Goal: Task Accomplishment & Management: Manage account settings

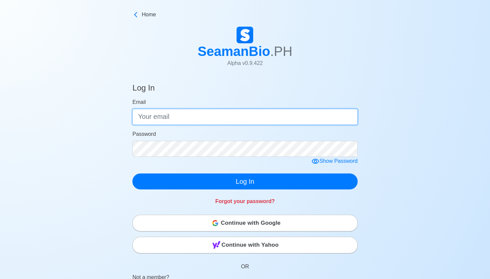
click at [169, 122] on input "Email" at bounding box center [244, 117] width 225 height 16
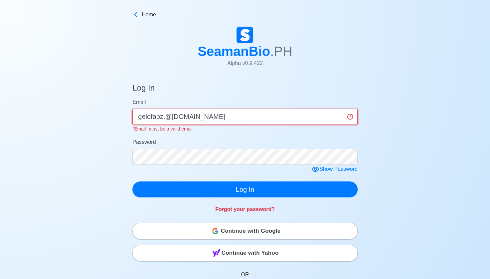
click at [164, 118] on input "gelofabz.@[DOMAIN_NAME]" at bounding box center [244, 117] width 225 height 16
click at [165, 118] on input "gelofabz.@[DOMAIN_NAME]" at bounding box center [244, 117] width 225 height 16
type input "[EMAIL_ADDRESS][DOMAIN_NAME]"
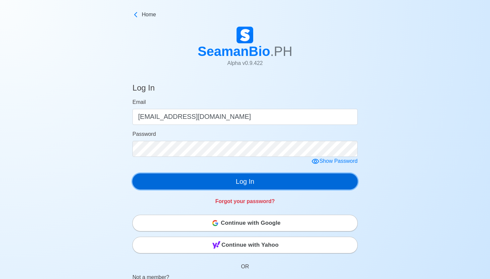
click at [250, 181] on button "Log In" at bounding box center [244, 181] width 225 height 16
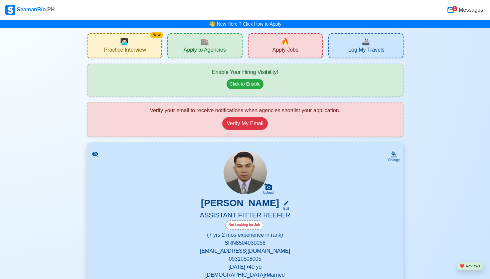
click at [456, 8] on div "1" at bounding box center [454, 8] width 5 height 5
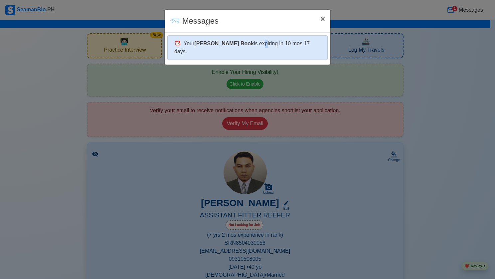
click at [243, 41] on div "⏰ Your [PERSON_NAME] Book is expiring in 10 mos 17 days." at bounding box center [247, 47] width 160 height 25
drag, startPoint x: 243, startPoint y: 41, endPoint x: 225, endPoint y: 46, distance: 19.1
click at [225, 46] on b "[PERSON_NAME] Book" at bounding box center [224, 44] width 60 height 6
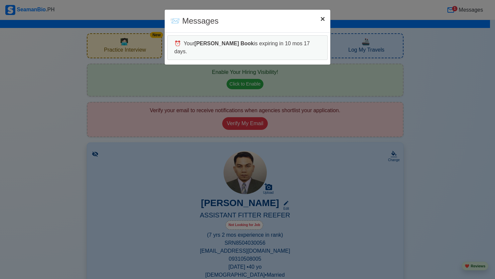
click at [320, 19] on span "×" at bounding box center [322, 18] width 5 height 9
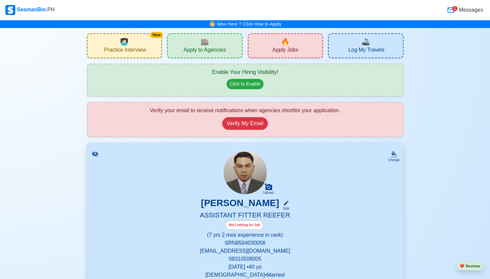
click at [463, 10] on span "Messages" at bounding box center [470, 10] width 26 height 8
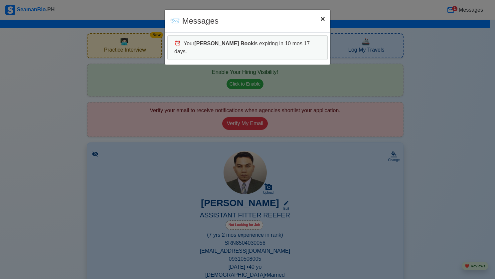
click at [326, 19] on button "× Close" at bounding box center [322, 19] width 15 height 19
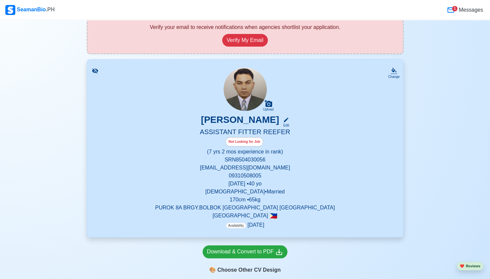
scroll to position [83, 0]
click at [289, 122] on div "Edit" at bounding box center [284, 124] width 9 height 5
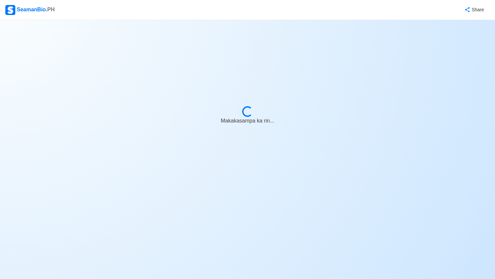
select select "Visible for Hiring"
select select "Married"
select select "[DEMOGRAPHIC_DATA]"
select select "PH"
select select "7"
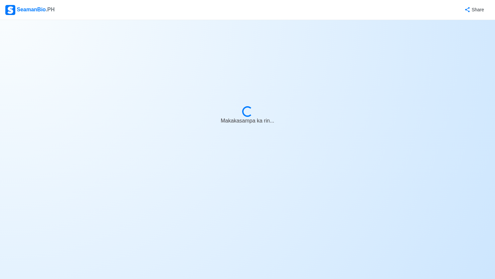
select select "2"
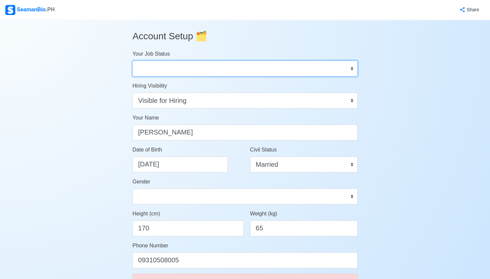
click at [351, 68] on select "Onboard Actively Looking for Job Not Looking for Job" at bounding box center [244, 69] width 225 height 16
select select "Actively Looking for Job"
click at [132, 61] on select "Onboard Actively Looking for Job Not Looking for Job" at bounding box center [244, 69] width 225 height 16
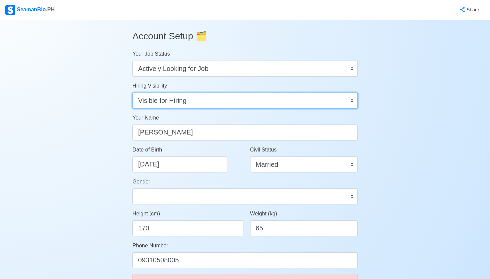
click at [352, 100] on select "Visible for Hiring Not Visible for Hiring" at bounding box center [244, 100] width 225 height 16
click at [132, 92] on select "Visible for Hiring Not Visible for Hiring" at bounding box center [244, 100] width 225 height 16
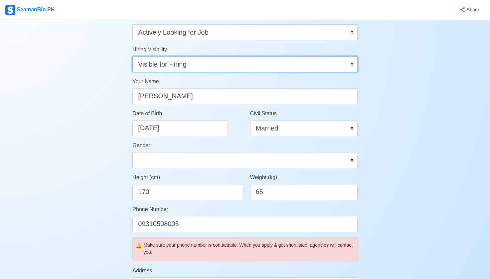
scroll to position [42, 0]
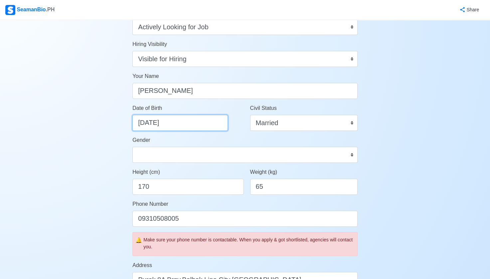
select select "****"
select select "*****"
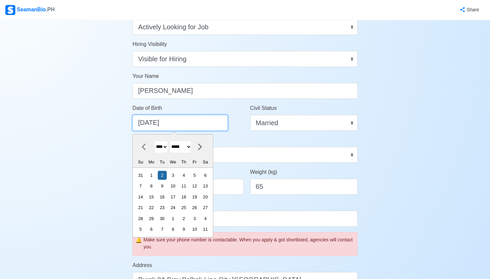
click at [154, 123] on input "[DATE]" at bounding box center [179, 123] width 95 height 16
click at [176, 174] on div "3" at bounding box center [172, 175] width 9 height 9
type input "[DATE]"
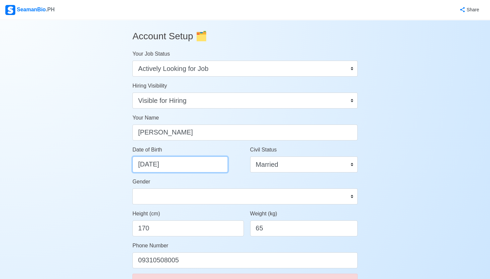
scroll to position [0, 0]
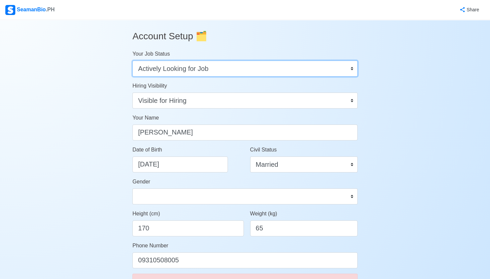
click at [351, 67] on select "Onboard Actively Looking for Job Not Looking for Job" at bounding box center [244, 69] width 225 height 16
select select "Onboard"
click at [132, 61] on select "Onboard Actively Looking for Job Not Looking for Job" at bounding box center [244, 69] width 225 height 16
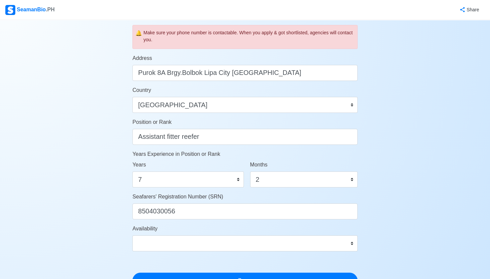
scroll to position [251, 0]
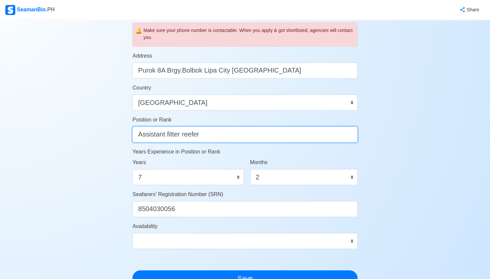
click at [213, 134] on input "Assistant fitter reefer" at bounding box center [244, 134] width 225 height 16
type input "A"
type input "r"
type input "Reefer Fitter"
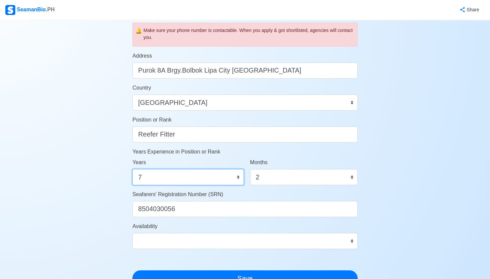
click at [190, 176] on select "0 1 2 3 4 5 6 7 8 9 10 11 12 13 14 15 16 17 18 19 20 21 22 23 24 25 26 27 28 29…" at bounding box center [187, 177] width 111 height 16
click at [191, 176] on select "0 1 2 3 4 5 6 7 8 9 10 11 12 13 14 15 16 17 18 19 20 21 22 23 24 25 26 27 28 29…" at bounding box center [187, 177] width 111 height 16
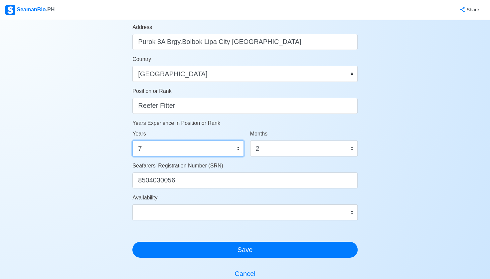
scroll to position [279, 0]
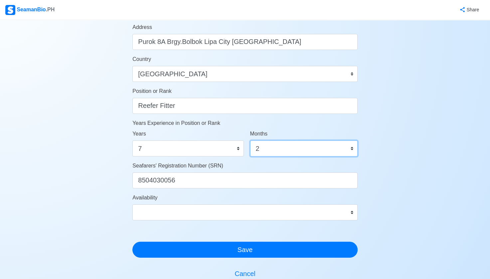
click at [331, 152] on select "0 1 2 3 4 5 6 7 8 9 10 11" at bounding box center [303, 148] width 107 height 16
select select "10"
click at [250, 140] on select "0 1 2 3 4 5 6 7 8 9 10 11" at bounding box center [303, 148] width 107 height 16
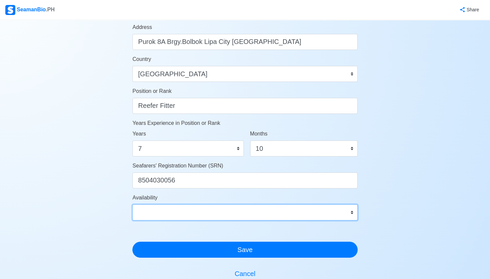
click at [353, 212] on select "Immediate [DATE] [DATE] [DATE] [DATE] [DATE] [DATE] [DATE] [DATE] [DATE]" at bounding box center [244, 212] width 225 height 16
select select "1767247200000"
click at [132, 204] on select "Immediate [DATE] [DATE] [DATE] [DATE] [DATE] [DATE] [DATE] [DATE] [DATE]" at bounding box center [244, 212] width 225 height 16
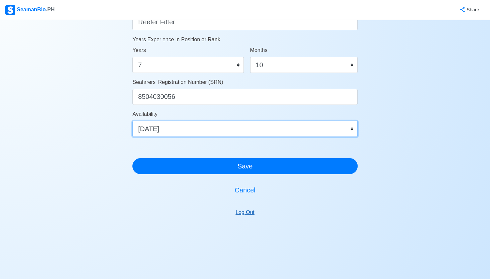
scroll to position [363, 0]
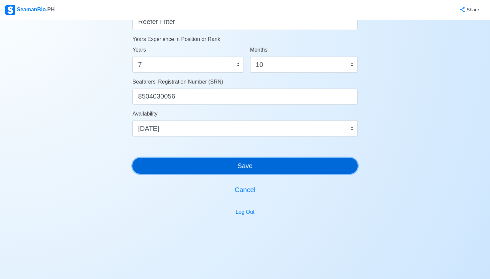
click at [245, 164] on button "Save" at bounding box center [244, 166] width 225 height 16
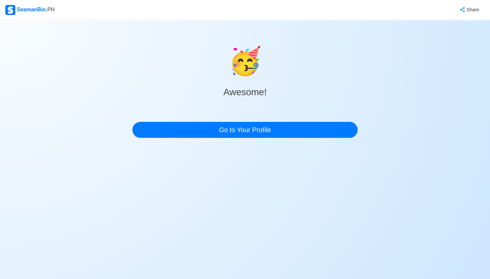
scroll to position [0, 0]
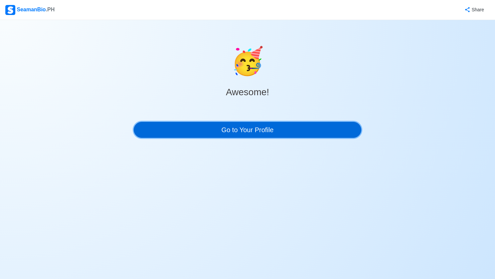
click at [246, 129] on link "Go to Your Profile" at bounding box center [247, 130] width 227 height 16
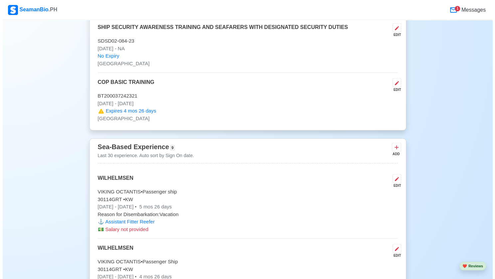
scroll to position [1547, 0]
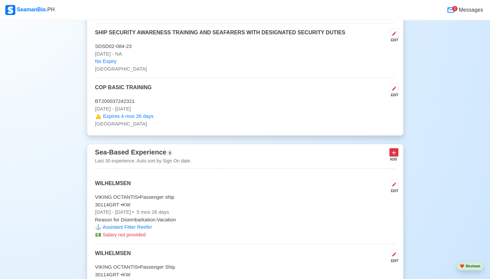
click at [393, 149] on icon at bounding box center [393, 152] width 7 height 7
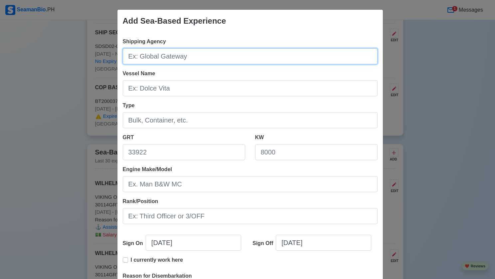
click at [179, 59] on input "Shipping Agency" at bounding box center [250, 56] width 255 height 16
type input "Wilhelmsen"
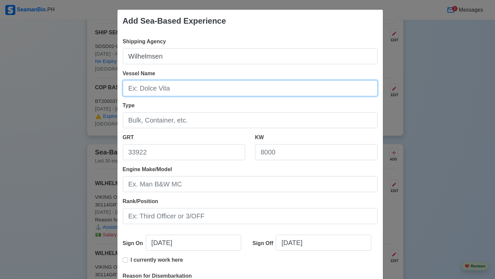
click at [191, 91] on input "Vessel Name" at bounding box center [250, 88] width 255 height 16
type input "Viking Octantis"
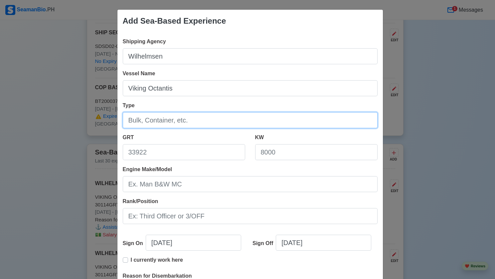
click at [184, 122] on input "Type" at bounding box center [250, 120] width 255 height 16
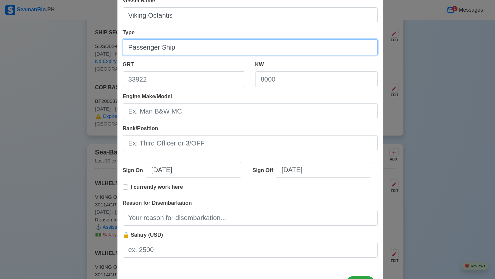
scroll to position [83, 0]
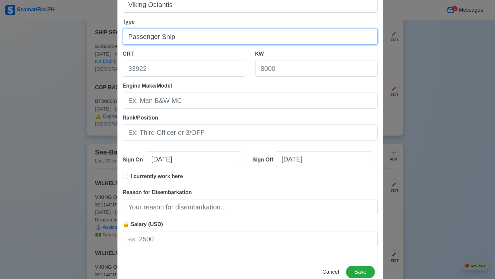
type input "Passenger Ship"
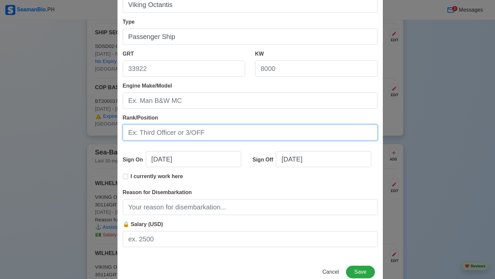
click at [174, 132] on input "Rank/Position" at bounding box center [250, 132] width 255 height 16
type input "Reefer Fitter"
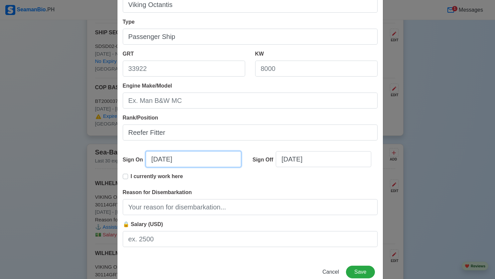
select select "****"
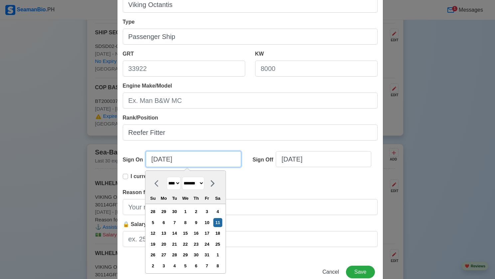
click at [164, 159] on input "[DATE]" at bounding box center [193, 159] width 95 height 16
click at [151, 182] on div at bounding box center [158, 183] width 17 height 13
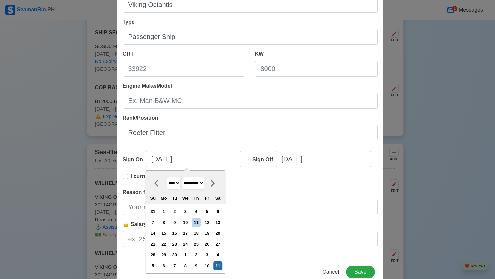
click at [151, 182] on div at bounding box center [158, 183] width 17 height 13
click at [154, 181] on icon at bounding box center [158, 183] width 8 height 8
select select "***"
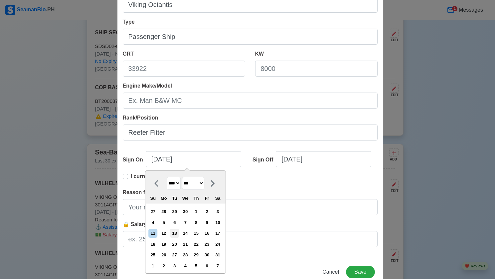
click at [175, 232] on div "13" at bounding box center [174, 232] width 9 height 9
type input "[DATE]"
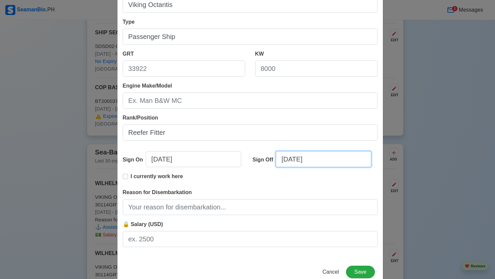
click at [313, 159] on input "[DATE]" at bounding box center [323, 159] width 95 height 16
select select "****"
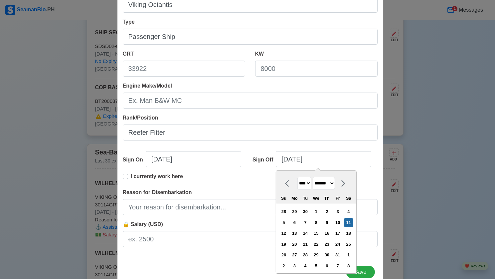
click at [335, 182] on select "******* ******** ***** ***** *** **** **** ****** ********* ******* ******** **…" at bounding box center [324, 183] width 22 height 13
select select "********"
click at [313, 177] on select "******* ******** ***** ***** *** **** **** ****** ********* ******* ******** **…" at bounding box center [324, 183] width 22 height 13
click at [307, 221] on div "9" at bounding box center [305, 222] width 9 height 9
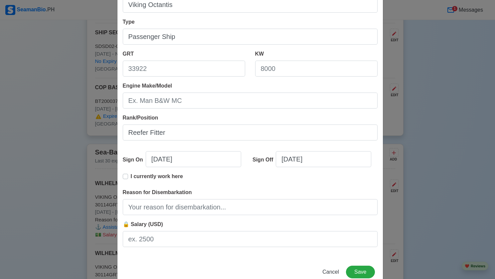
click at [131, 176] on label "I currently work here" at bounding box center [157, 178] width 52 height 13
type input "[DATE]"
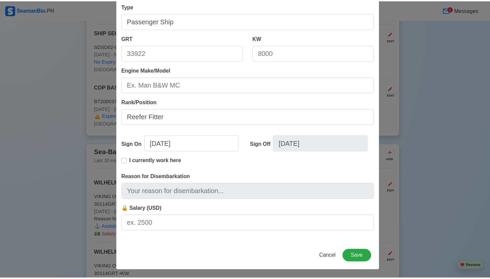
scroll to position [100, 0]
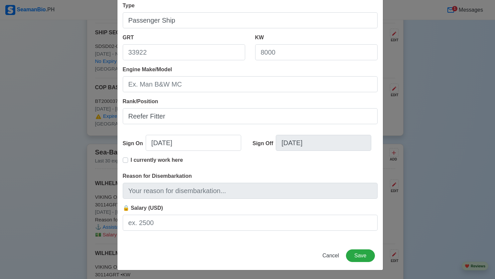
click at [131, 160] on label "I currently work here" at bounding box center [157, 162] width 52 height 13
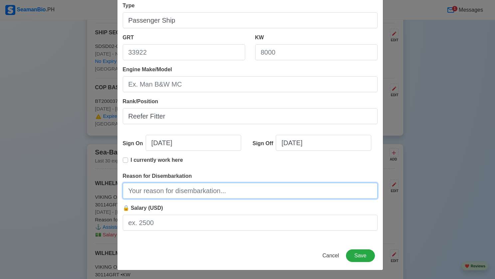
click at [148, 194] on input "Reason for Disembarkation" at bounding box center [250, 191] width 255 height 16
type input "Vacation"
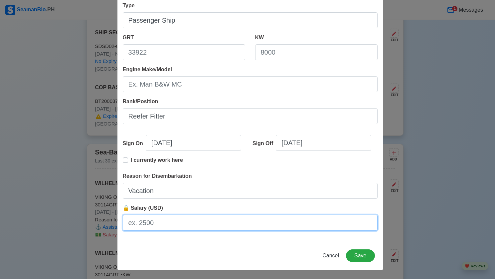
click at [155, 219] on input "🔒 Salary (USD)" at bounding box center [250, 223] width 255 height 16
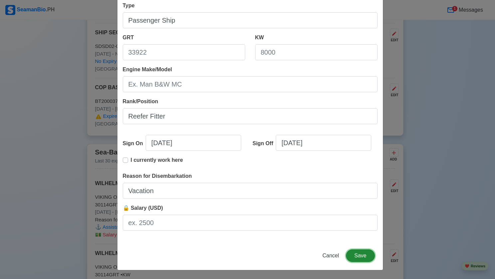
click at [358, 253] on button "Save" at bounding box center [360, 255] width 29 height 13
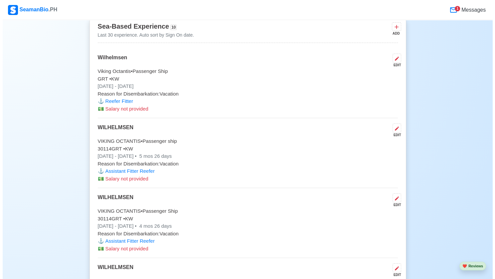
scroll to position [1631, 0]
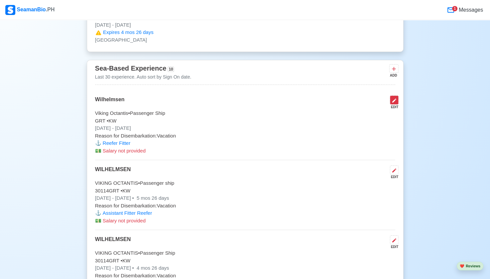
click at [395, 98] on icon at bounding box center [393, 100] width 5 height 5
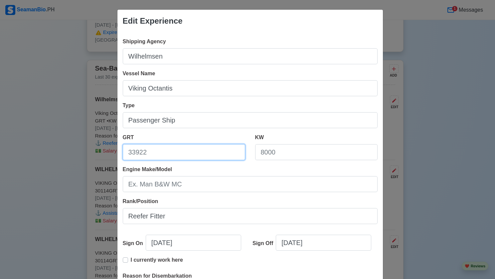
click at [170, 152] on input "GRT" at bounding box center [184, 152] width 122 height 16
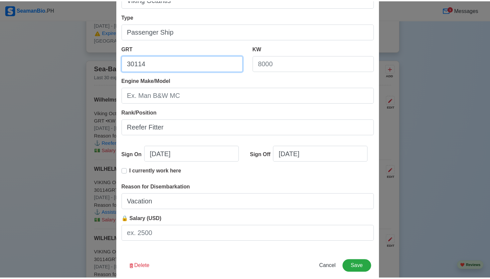
scroll to position [100, 0]
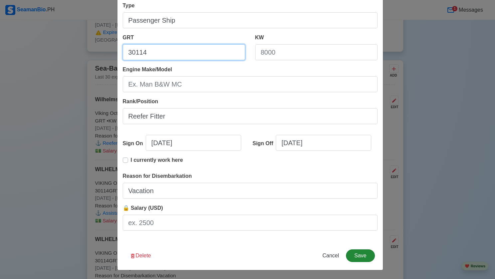
type input "30114"
click at [360, 255] on button "Save" at bounding box center [360, 255] width 29 height 13
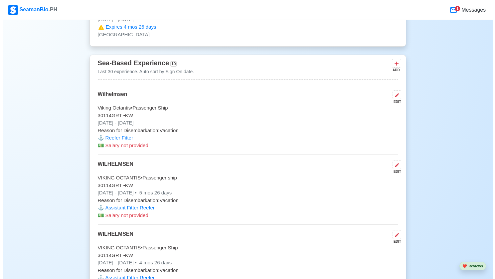
scroll to position [1631, 0]
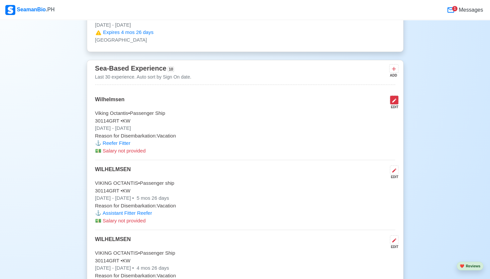
click at [393, 98] on icon at bounding box center [393, 100] width 5 height 5
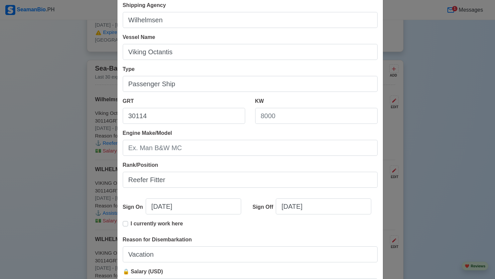
scroll to position [42, 0]
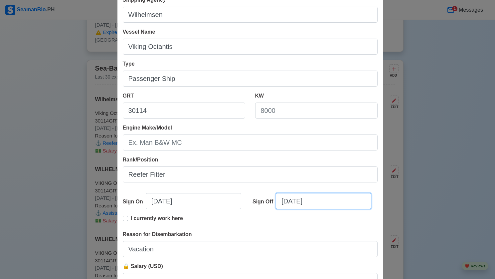
click at [286, 200] on input "[DATE]" at bounding box center [323, 201] width 95 height 16
select select "****"
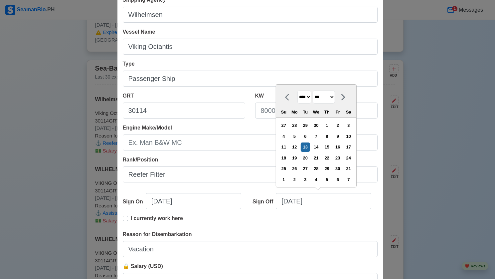
click at [335, 96] on select "******* ******** ***** ***** *** **** **** ****** ********* ******* ******** **…" at bounding box center [324, 96] width 22 height 13
select select "********"
click at [313, 90] on select "******* ******** ***** ***** *** **** **** ****** ********* ******* ******** **…" at bounding box center [324, 96] width 22 height 13
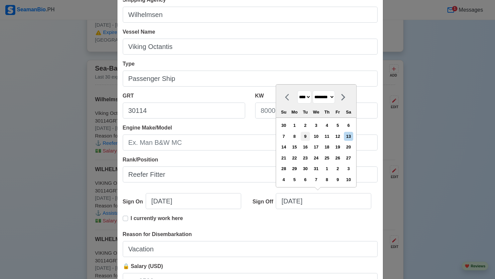
click at [307, 135] on div "9" at bounding box center [305, 136] width 9 height 9
type input "[DATE]"
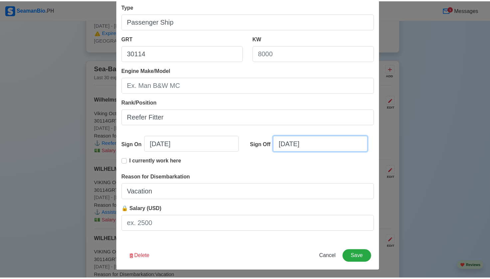
scroll to position [100, 0]
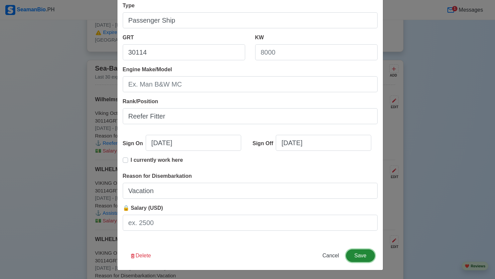
click at [356, 253] on button "Save" at bounding box center [360, 255] width 29 height 13
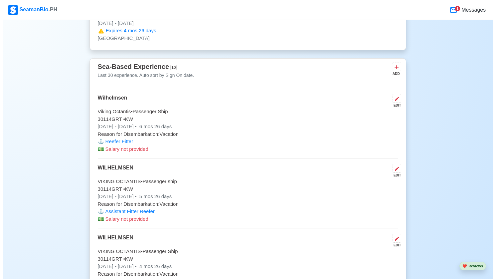
scroll to position [1631, 0]
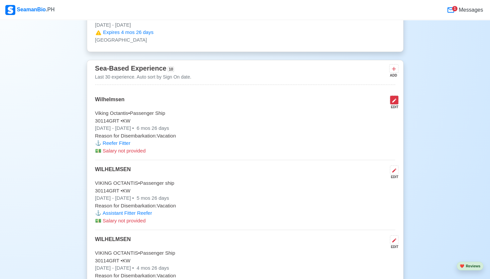
click at [395, 98] on icon at bounding box center [394, 100] width 4 height 4
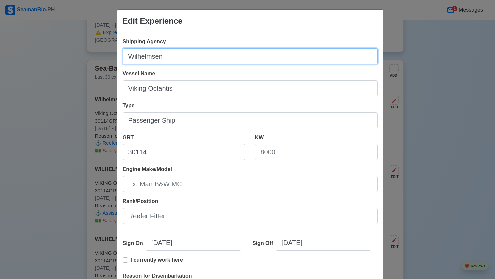
click at [175, 58] on input "Wilhelmsen" at bounding box center [250, 56] width 255 height 16
drag, startPoint x: 126, startPoint y: 57, endPoint x: 157, endPoint y: 59, distance: 30.7
click at [156, 59] on input "Wilhelmsen" at bounding box center [250, 56] width 255 height 16
click at [176, 59] on input "Wilhelmsen" at bounding box center [250, 56] width 255 height 16
drag, startPoint x: 126, startPoint y: 55, endPoint x: 166, endPoint y: 59, distance: 40.4
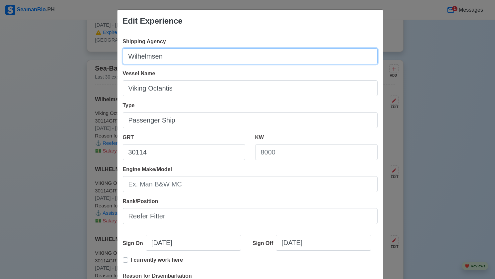
click at [166, 59] on input "Wilhelmsen" at bounding box center [250, 56] width 255 height 16
drag, startPoint x: 155, startPoint y: 56, endPoint x: 136, endPoint y: 53, distance: 19.2
click at [136, 53] on input "Wilhelmsen" at bounding box center [250, 56] width 255 height 16
click at [189, 60] on input "Wilhelmsen" at bounding box center [250, 56] width 255 height 16
drag, startPoint x: 126, startPoint y: 56, endPoint x: 158, endPoint y: 61, distance: 33.0
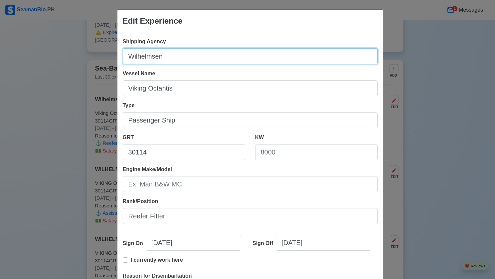
click at [158, 61] on input "Wilhelmsen" at bounding box center [250, 56] width 255 height 16
type input "w"
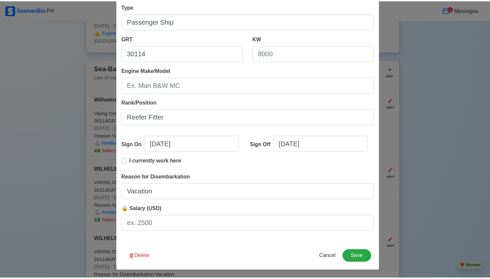
scroll to position [100, 0]
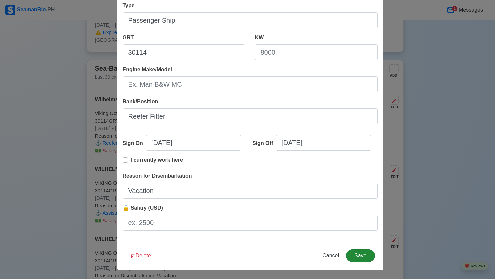
type input "WILHELMSEN"
click at [357, 253] on button "Save" at bounding box center [360, 255] width 29 height 13
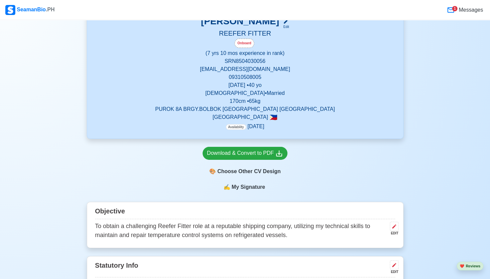
scroll to position [148, 0]
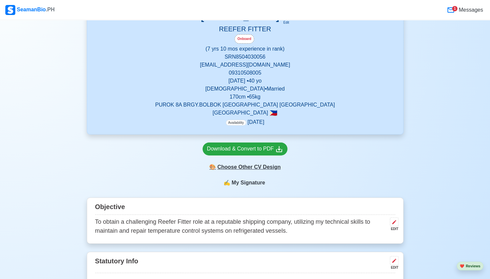
click at [250, 167] on div "🎨 Choose Other CV Design" at bounding box center [245, 167] width 85 height 13
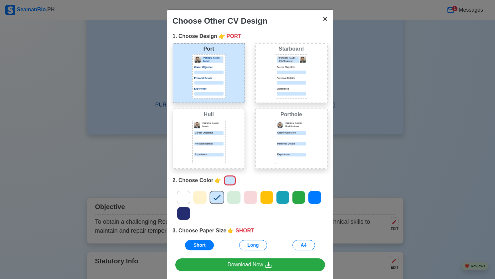
click at [323, 18] on span "×" at bounding box center [325, 18] width 5 height 9
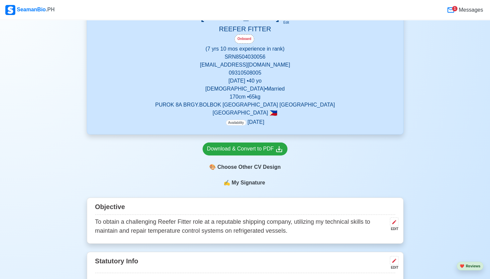
click at [248, 181] on span "My Signature" at bounding box center [248, 183] width 36 height 8
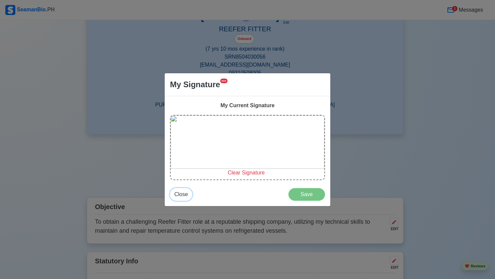
click at [181, 194] on span "Close" at bounding box center [181, 194] width 14 height 6
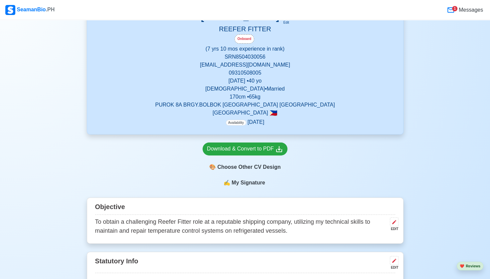
click at [246, 180] on span "My Signature" at bounding box center [248, 183] width 36 height 8
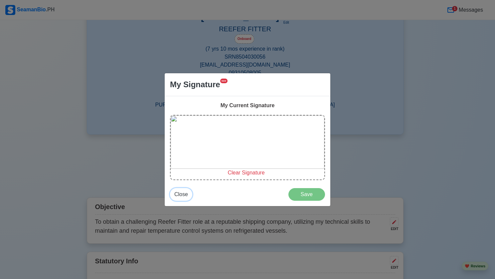
click at [182, 193] on span "Close" at bounding box center [181, 194] width 14 height 6
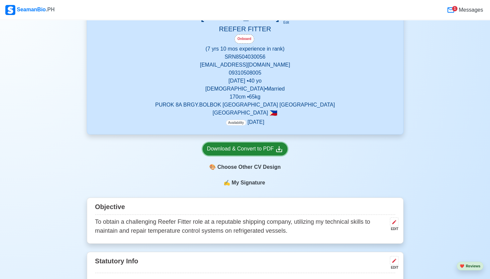
click at [244, 146] on div "Download & Convert to PDF" at bounding box center [245, 149] width 76 height 8
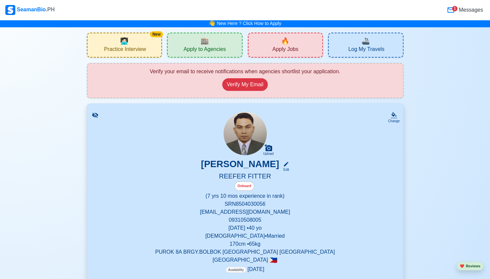
scroll to position [0, 0]
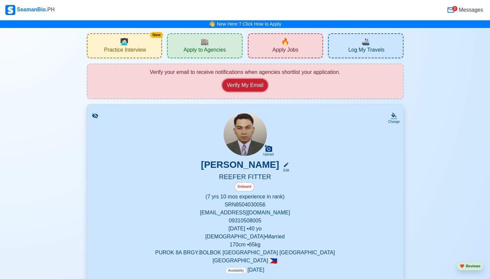
click at [243, 82] on button "Verify My Email" at bounding box center [244, 85] width 45 height 13
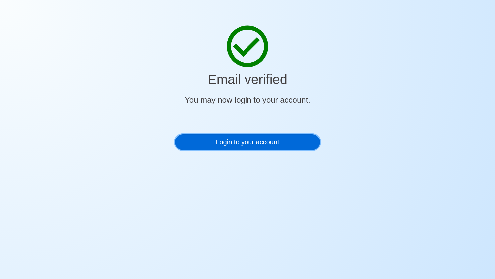
click at [247, 142] on link "Login to your account" at bounding box center [247, 142] width 145 height 16
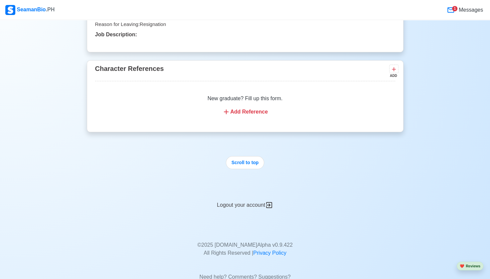
scroll to position [2534, 0]
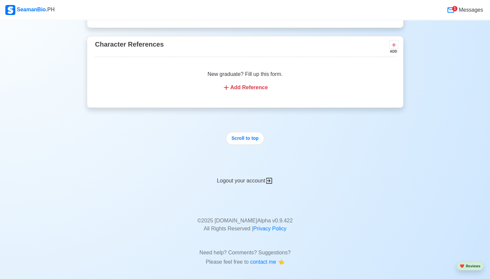
click at [246, 175] on div "Logout your account" at bounding box center [245, 177] width 317 height 16
